Goal: Navigation & Orientation: Find specific page/section

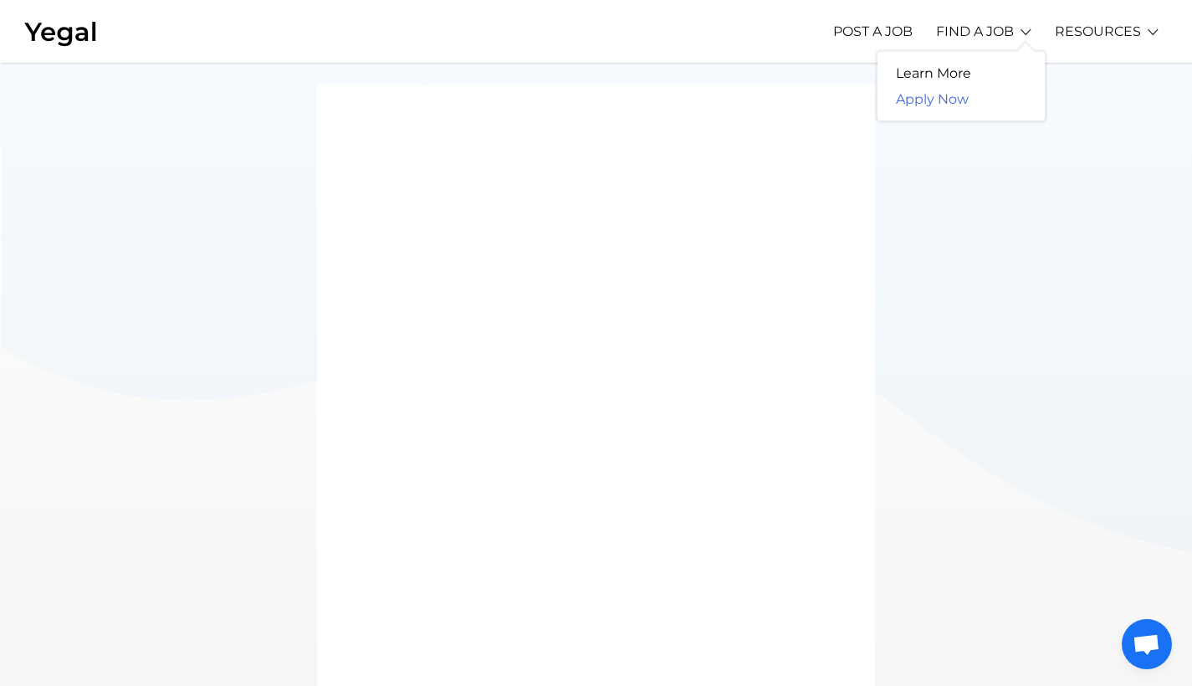
click at [942, 95] on link "Apply Now" at bounding box center [933, 99] width 110 height 26
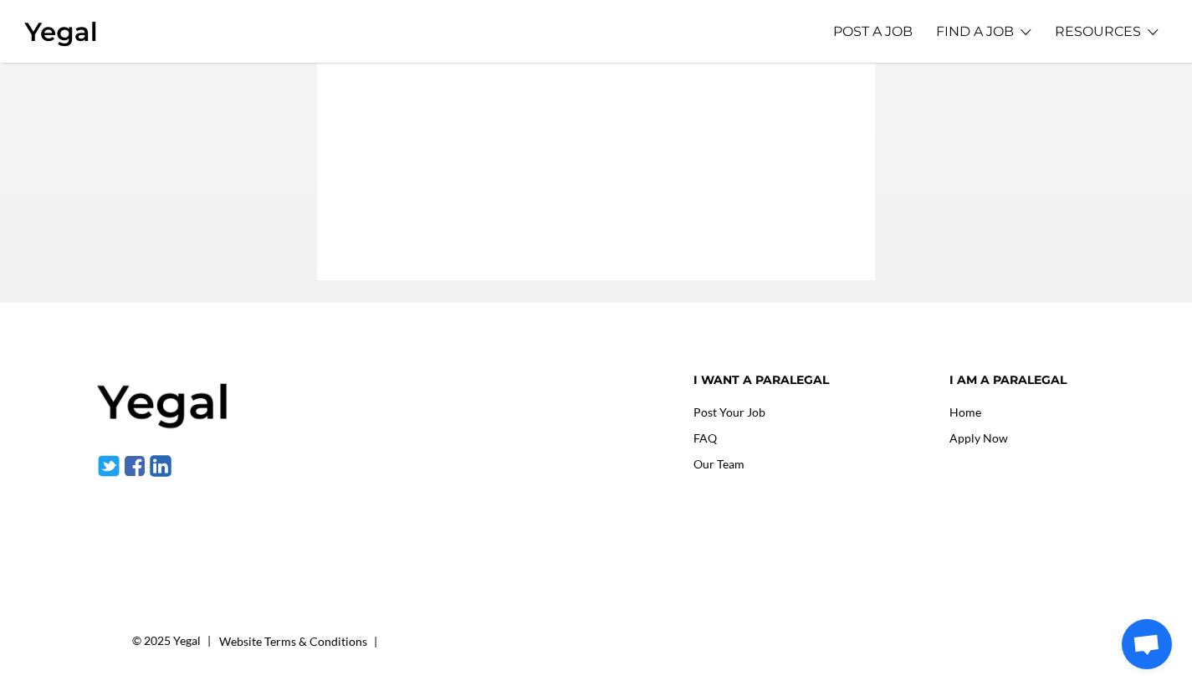
click at [170, 392] on img at bounding box center [164, 402] width 134 height 58
click at [731, 464] on link "Our Team" at bounding box center [719, 464] width 51 height 14
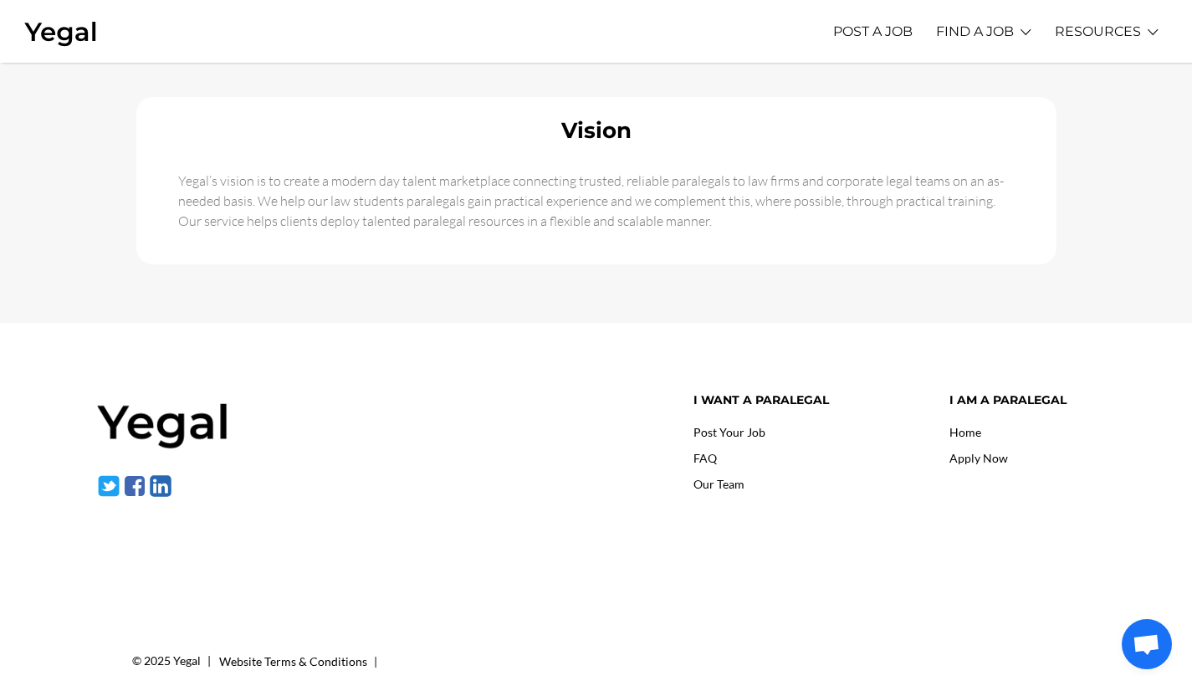
scroll to position [152, 0]
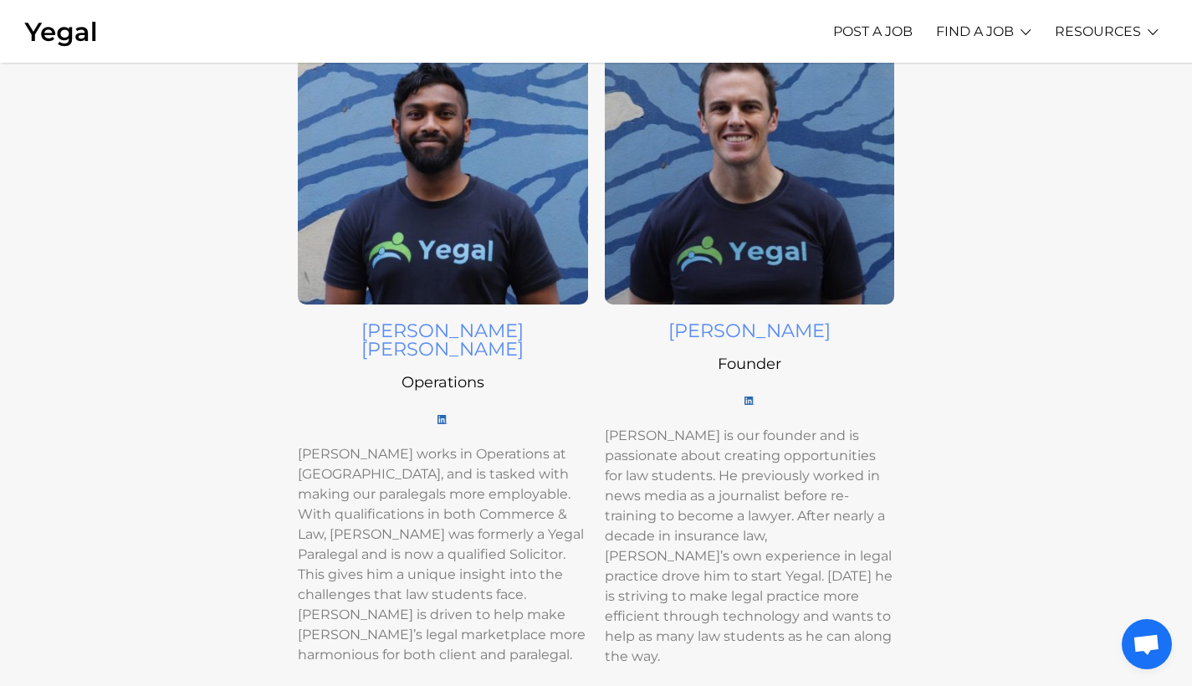
click at [755, 400] on link at bounding box center [750, 398] width 54 height 21
